Goal: Task Accomplishment & Management: Manage account settings

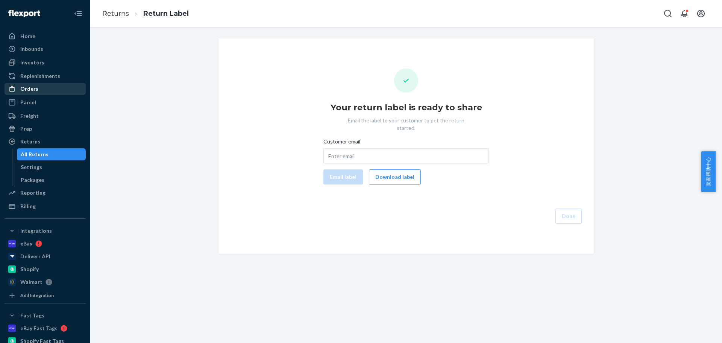
click at [37, 89] on div "Orders" at bounding box center [45, 89] width 80 height 11
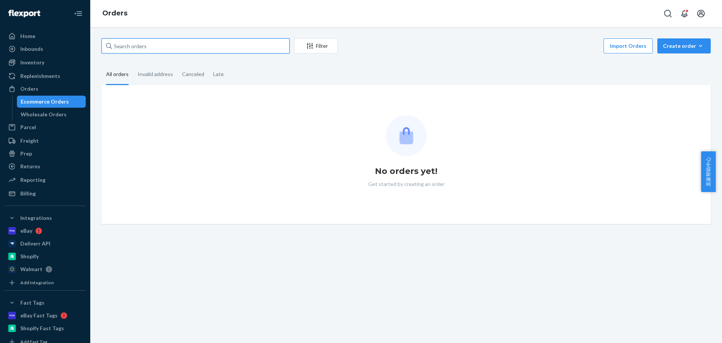
click at [158, 47] on input "text" at bounding box center [196, 45] width 188 height 15
paste input "[PERSON_NAME]"
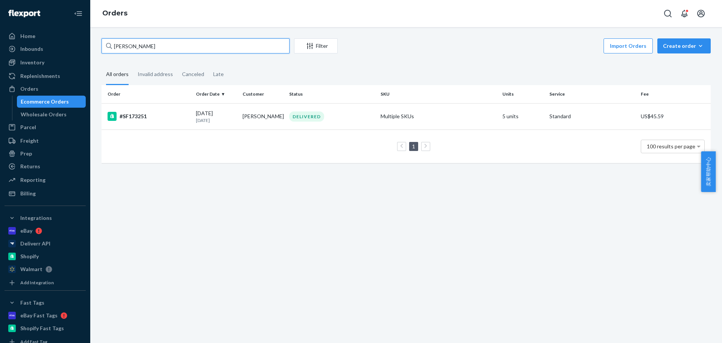
type input "[PERSON_NAME]"
click at [251, 118] on td "[PERSON_NAME]" at bounding box center [263, 116] width 47 height 26
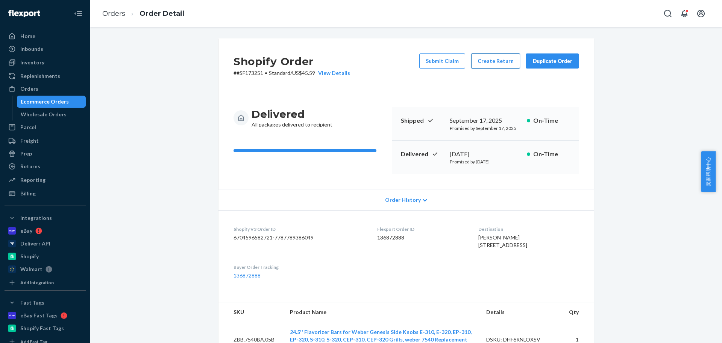
click at [502, 63] on button "Create Return" at bounding box center [495, 60] width 49 height 15
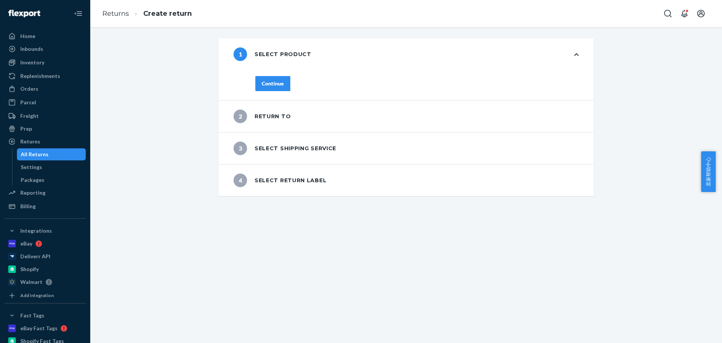
click at [154, 102] on div "1 Select product Continue 2 Return to 3 Select shipping service 4 Select return…" at bounding box center [406, 117] width 621 height 158
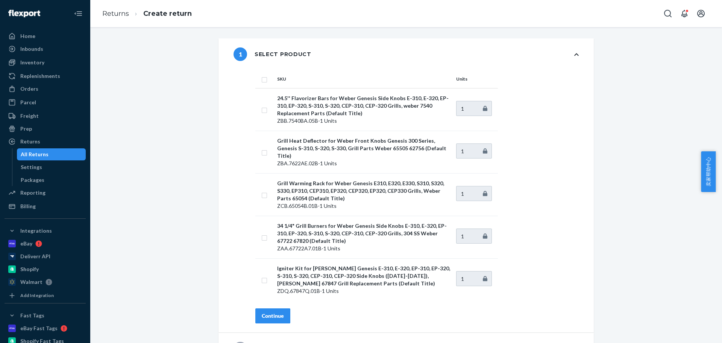
click at [151, 111] on div "1 Select product SKU Units 24.5'' Flavorizer Bars for Weber Genesis Side Knobs …" at bounding box center [406, 233] width 621 height 390
click at [262, 79] on input "checkbox" at bounding box center [265, 79] width 6 height 8
checkbox input "true"
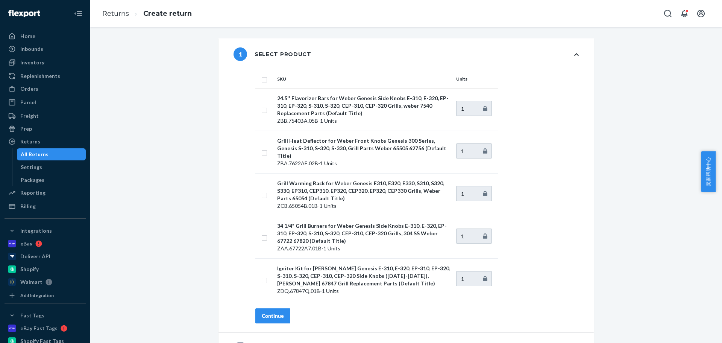
checkbox input "true"
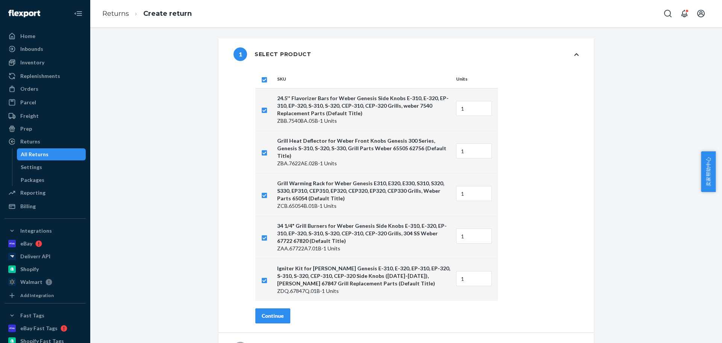
click at [270, 312] on div "Continue" at bounding box center [273, 316] width 22 height 8
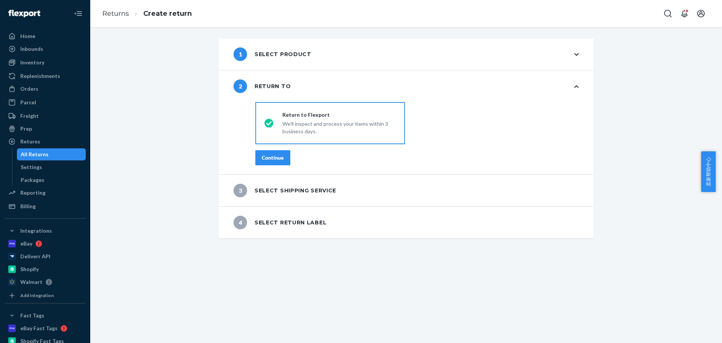
click at [265, 158] on div "Continue" at bounding box center [273, 158] width 22 height 8
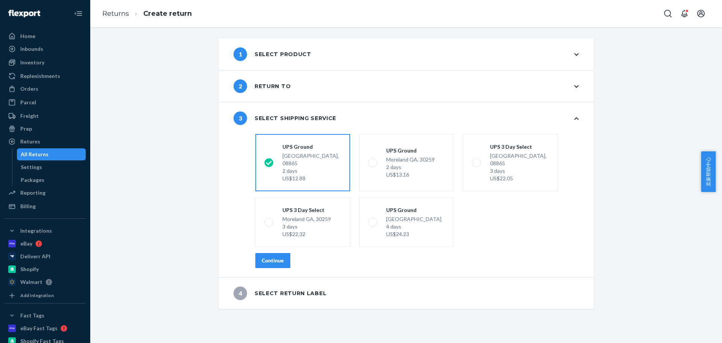
click at [262, 257] on div "Continue" at bounding box center [273, 261] width 22 height 8
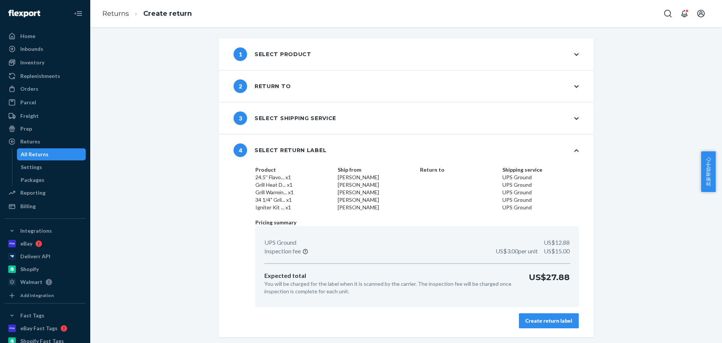
click at [550, 322] on div "Create return label" at bounding box center [549, 321] width 47 height 8
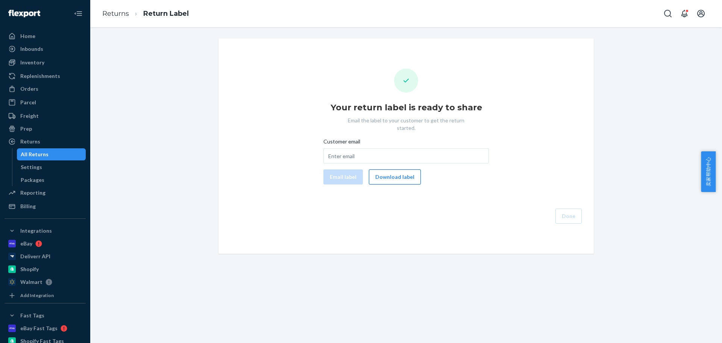
click at [401, 169] on button "Download label" at bounding box center [395, 176] width 52 height 15
click at [51, 143] on div "Returns" at bounding box center [45, 141] width 80 height 11
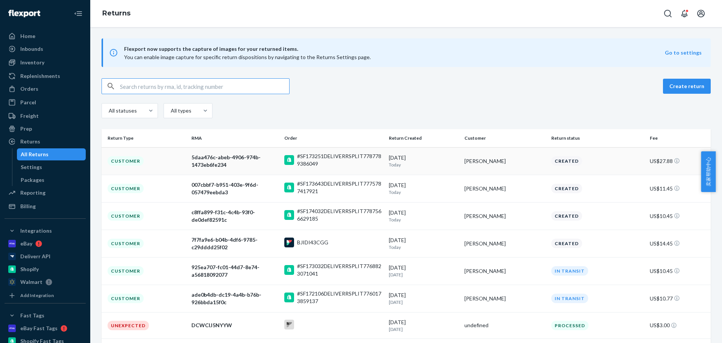
click at [618, 161] on div "Created" at bounding box center [598, 160] width 96 height 9
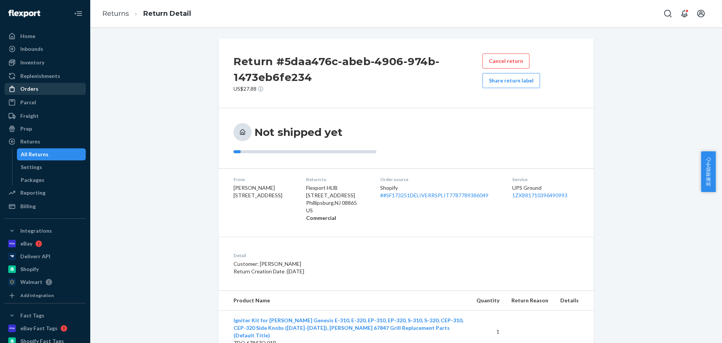
click at [46, 85] on div "Orders" at bounding box center [45, 89] width 80 height 11
